Goal: Task Accomplishment & Management: Use online tool/utility

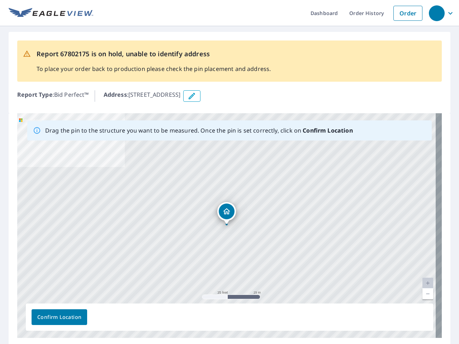
click at [229, 172] on div "[STREET_ADDRESS][PERSON_NAME]" at bounding box center [229, 225] width 425 height 225
click at [436, 13] on div "button" at bounding box center [437, 13] width 16 height 16
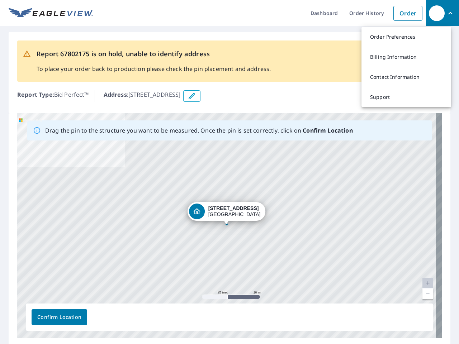
click at [196, 96] on icon "button" at bounding box center [192, 96] width 9 height 9
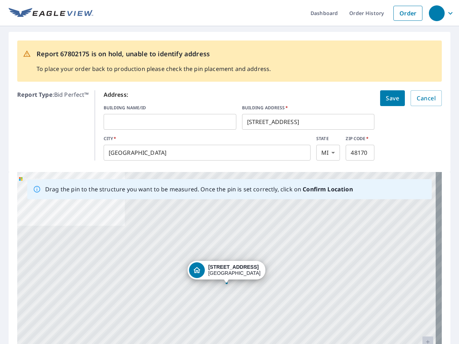
click at [226, 226] on div "[STREET_ADDRESS][PERSON_NAME]" at bounding box center [229, 284] width 425 height 225
click at [422, 283] on div "[STREET_ADDRESS][PERSON_NAME]" at bounding box center [229, 284] width 425 height 225
click at [422, 294] on div "[STREET_ADDRESS][PERSON_NAME]" at bounding box center [229, 284] width 425 height 225
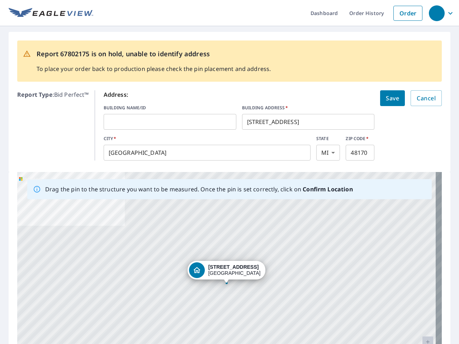
click at [59, 317] on div "[STREET_ADDRESS][PERSON_NAME]" at bounding box center [229, 284] width 425 height 225
